Goal: Navigation & Orientation: Find specific page/section

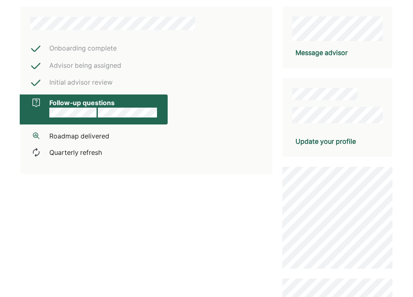
scroll to position [171, 0]
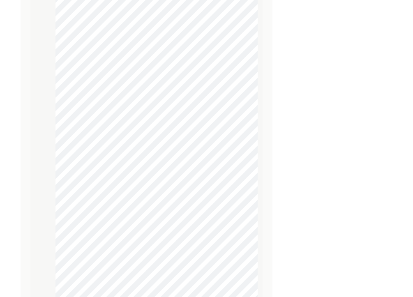
scroll to position [754, 0]
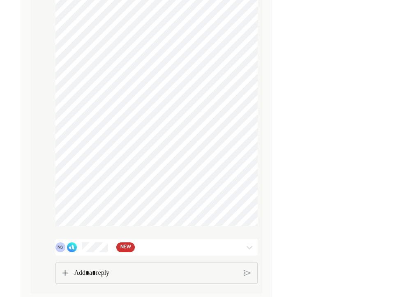
click at [167, 254] on div "NS NEW" at bounding box center [156, 247] width 202 height 16
click at [243, 248] on div at bounding box center [249, 247] width 16 height 10
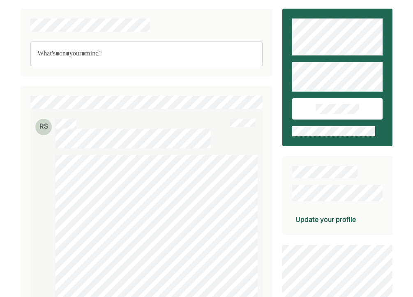
scroll to position [0, 0]
